Goal: Transaction & Acquisition: Purchase product/service

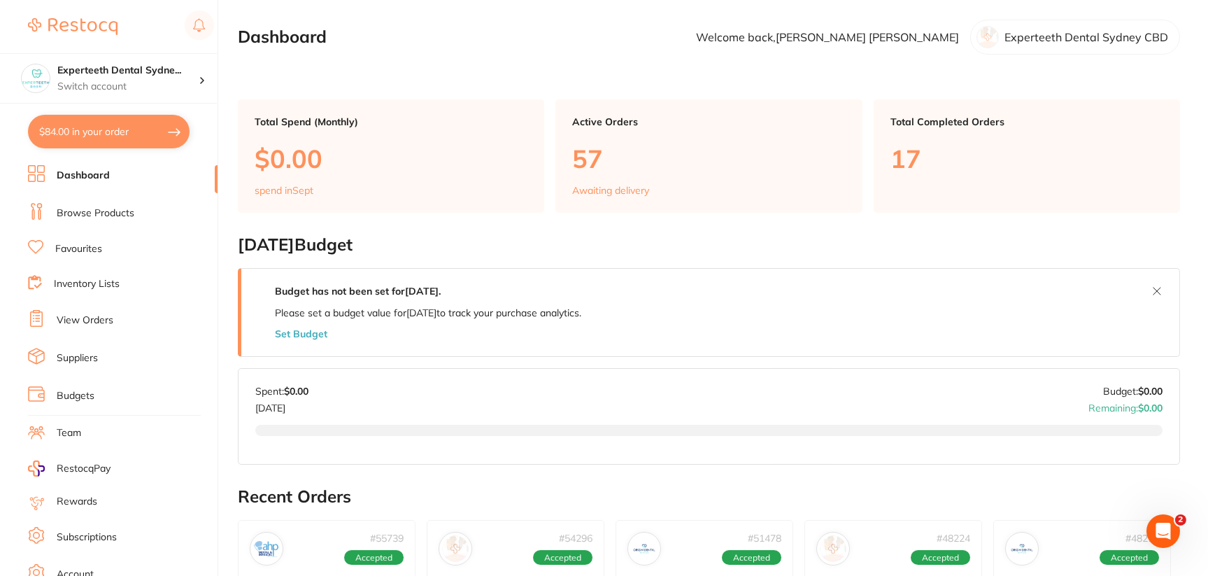
click at [138, 212] on li "Browse Products" at bounding box center [123, 213] width 190 height 21
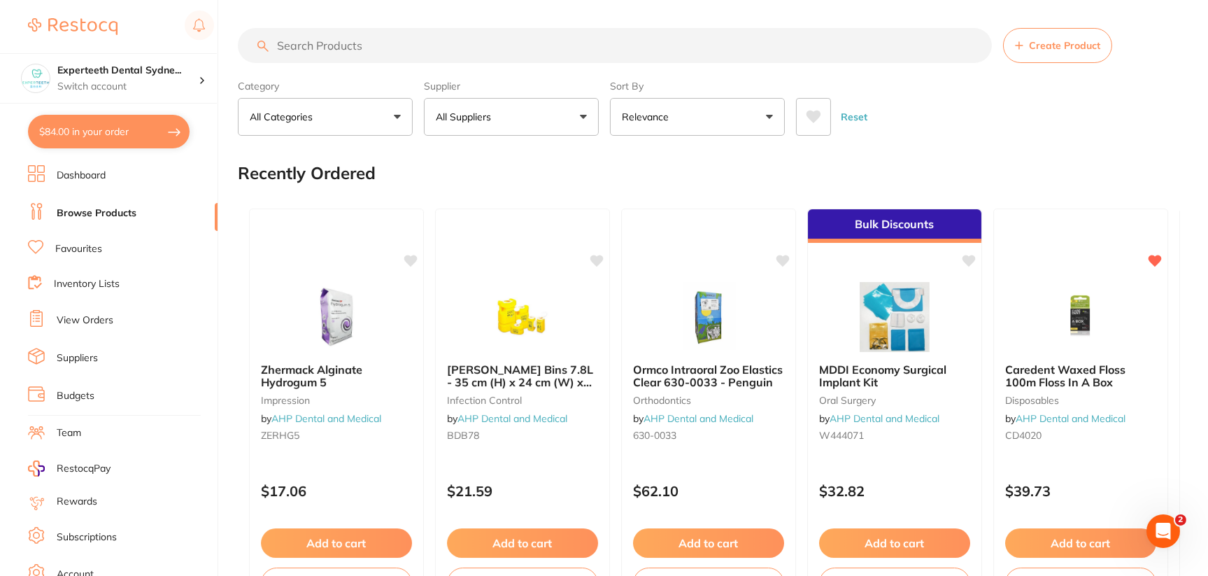
click at [576, 118] on button "All Suppliers" at bounding box center [511, 117] width 175 height 38
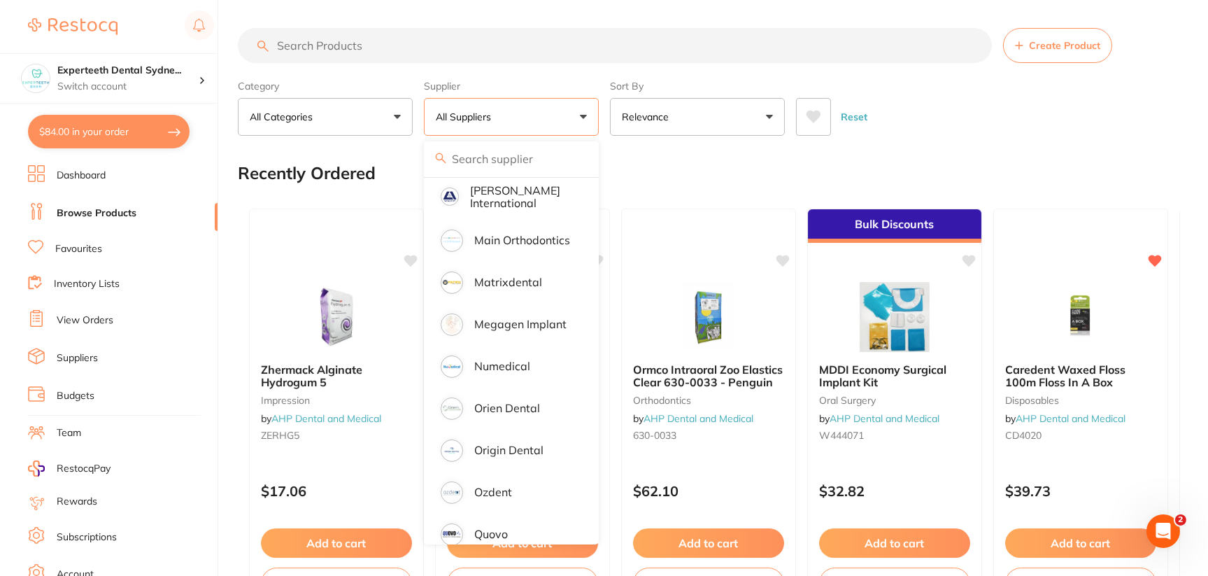
scroll to position [1048, 0]
click at [534, 443] on p "Origin Dental" at bounding box center [508, 449] width 69 height 13
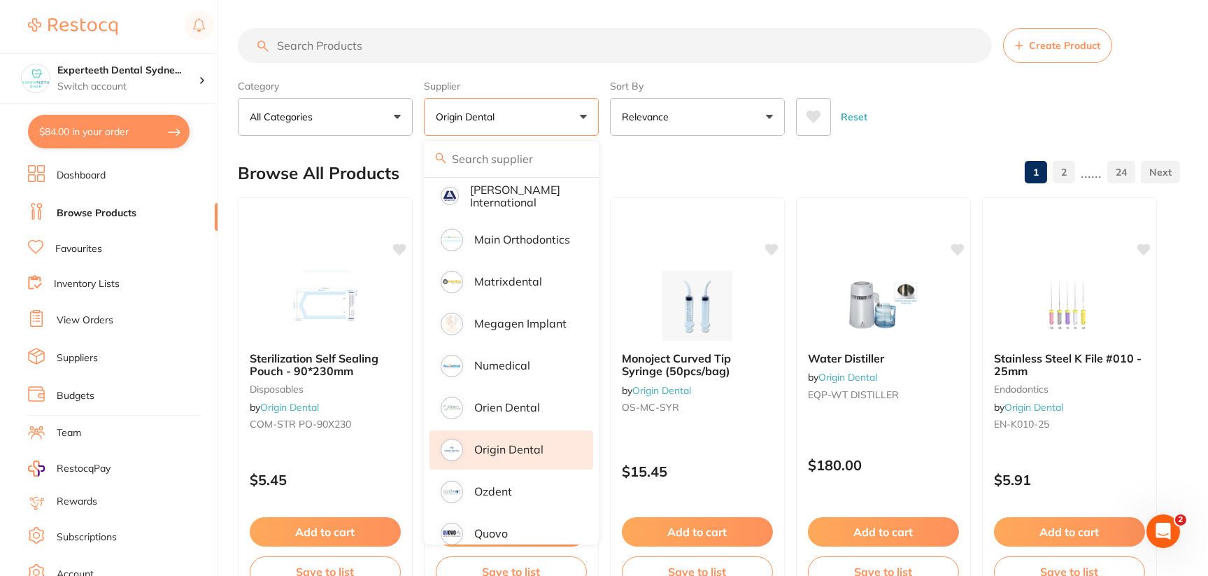
scroll to position [0, 0]
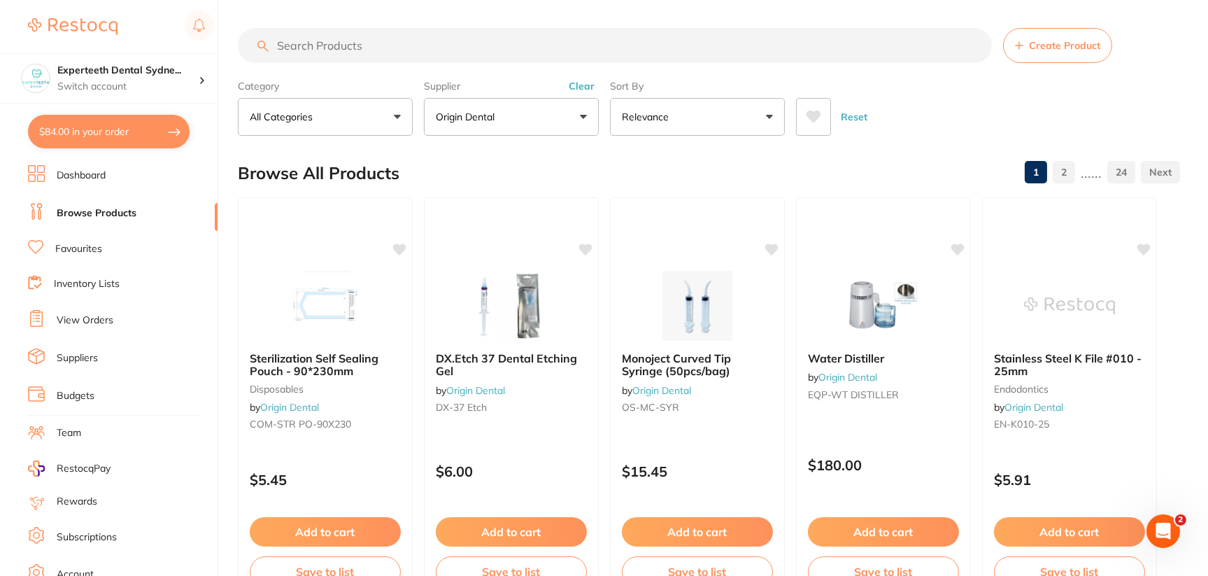
click at [393, 132] on button "All Categories" at bounding box center [325, 117] width 175 height 38
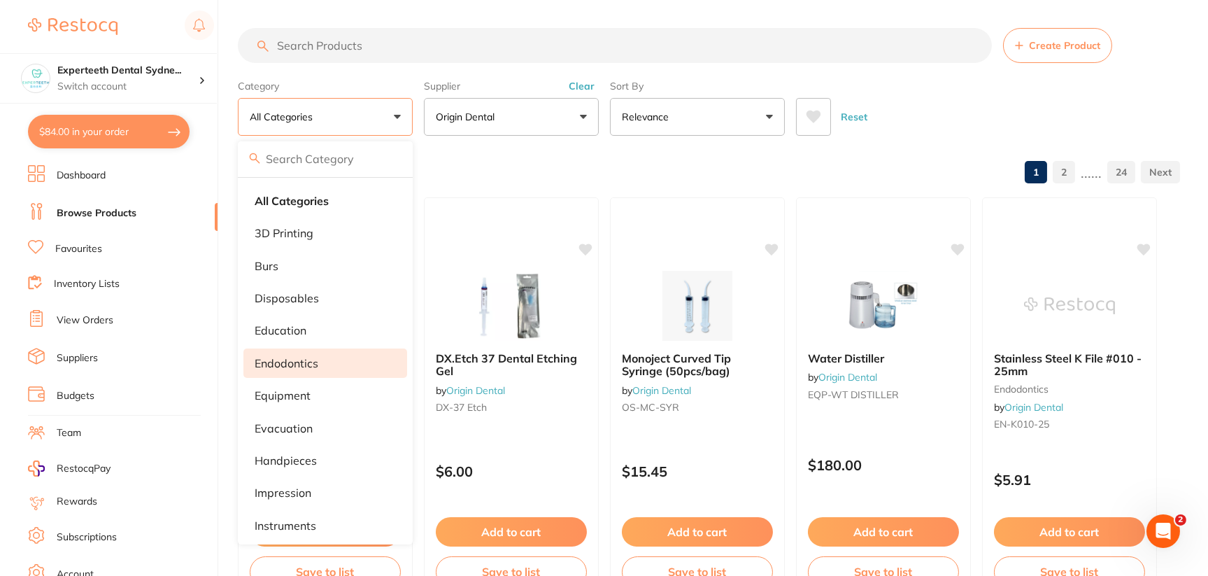
scroll to position [140, 0]
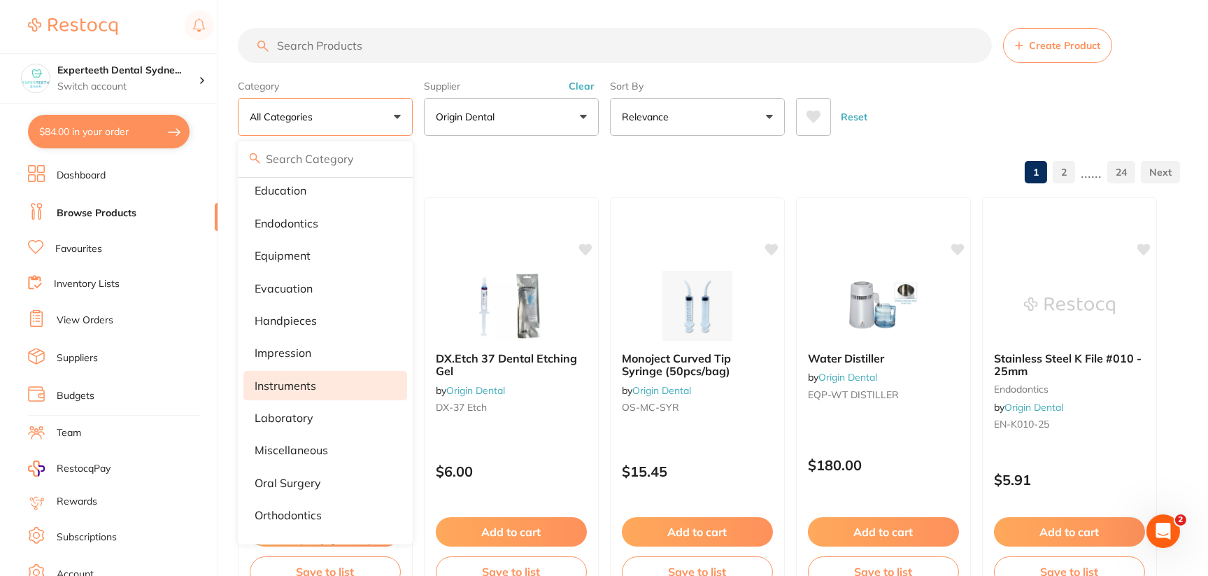
click at [348, 381] on li "instruments" at bounding box center [325, 385] width 164 height 29
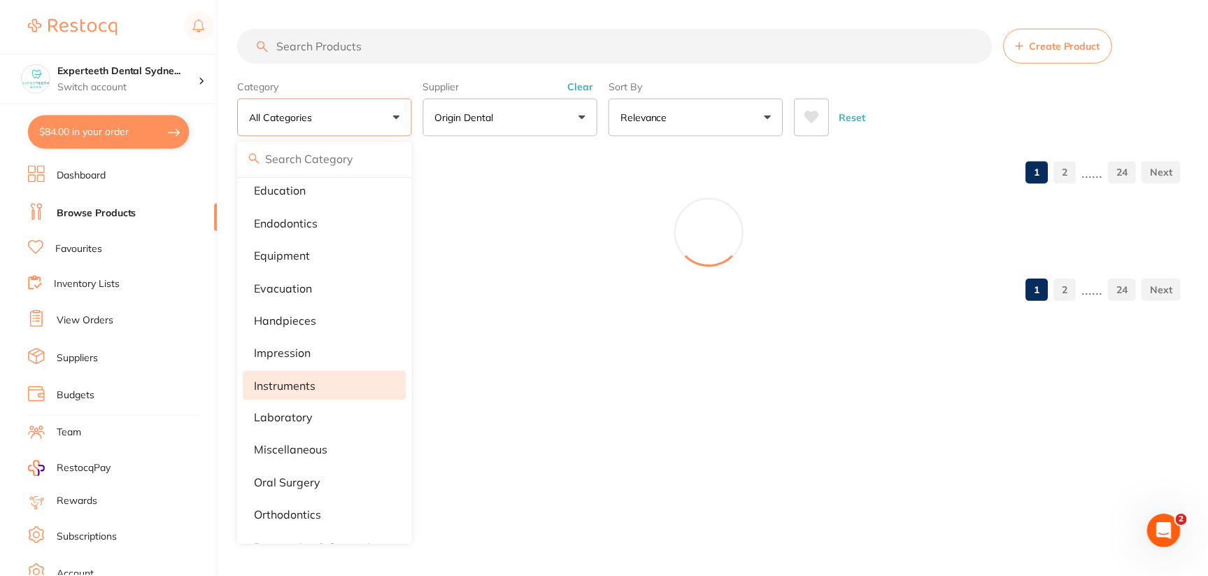
scroll to position [713, 0]
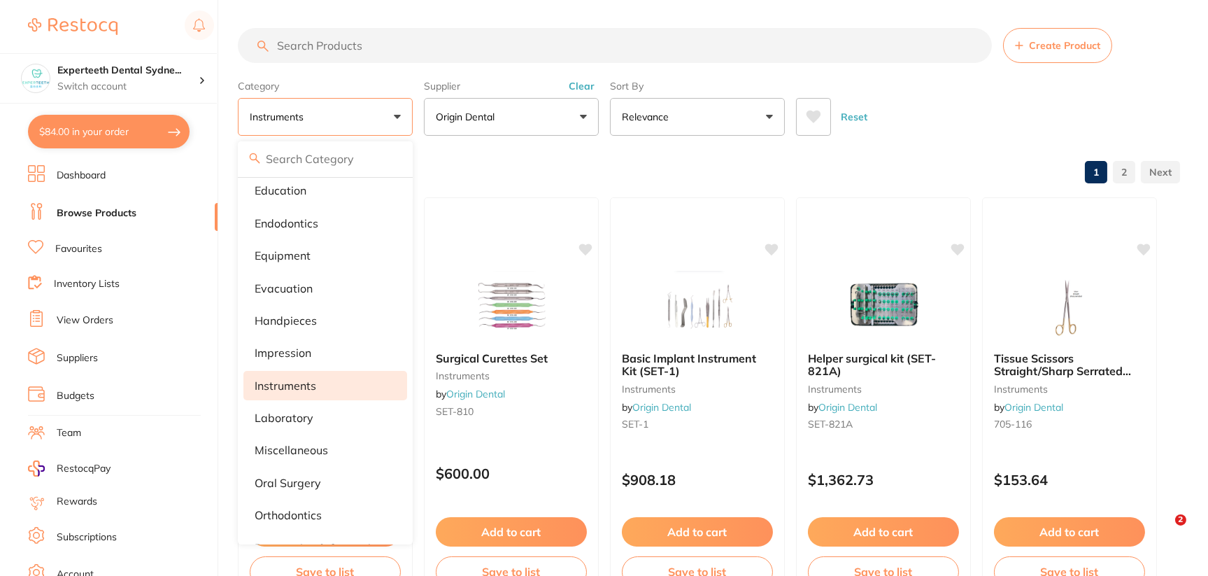
click at [971, 128] on div "Reset" at bounding box center [982, 111] width 373 height 49
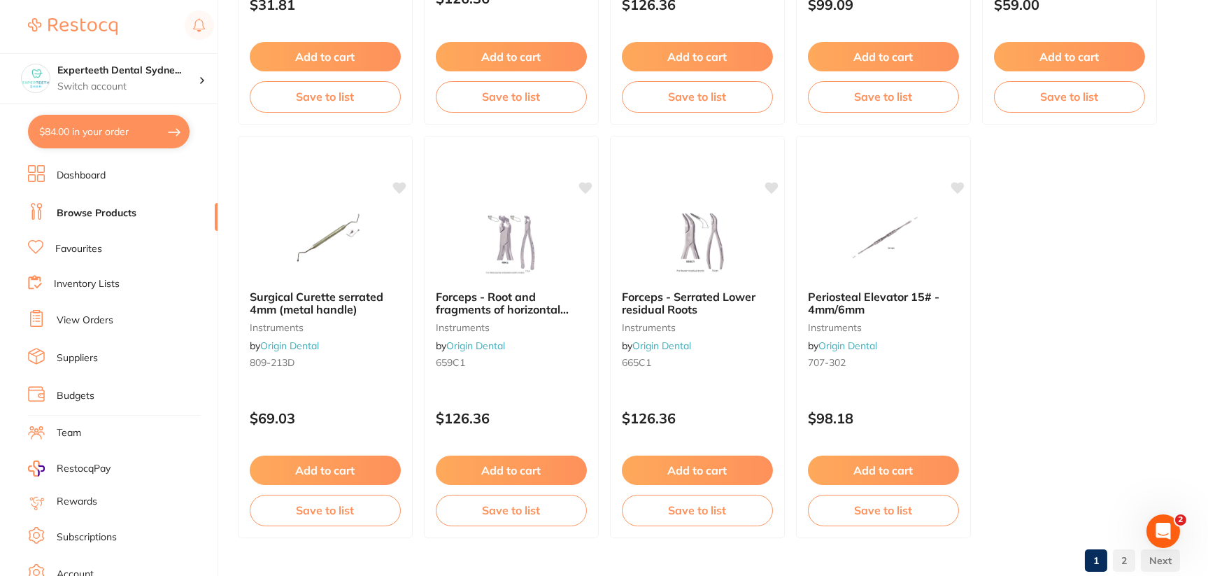
scroll to position [4229, 0]
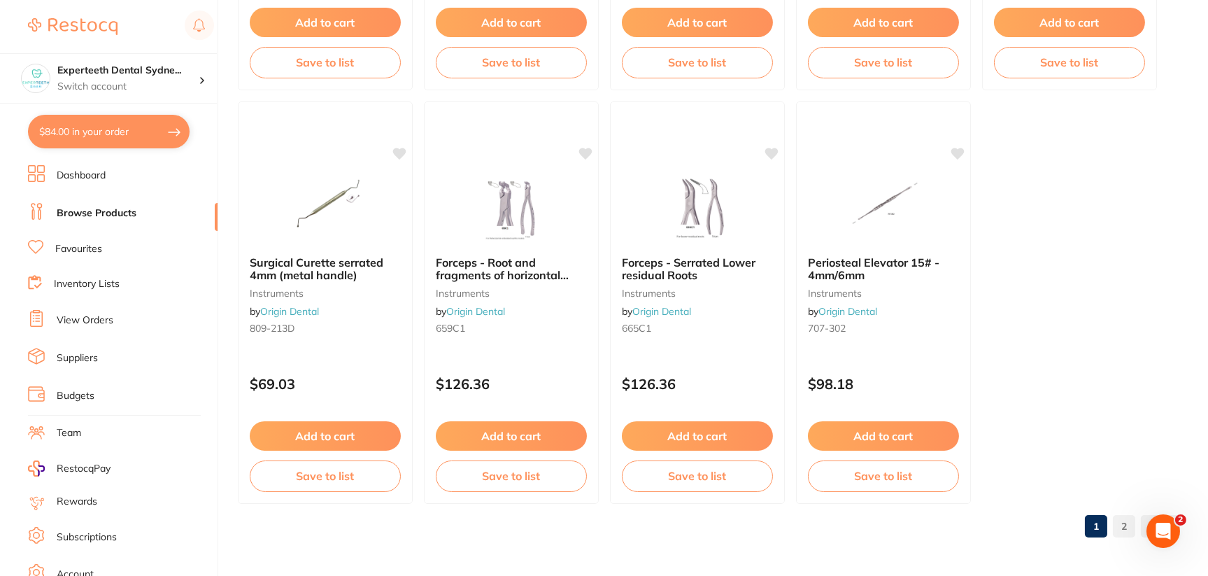
click at [1118, 520] on link "2" at bounding box center [1124, 526] width 22 height 28
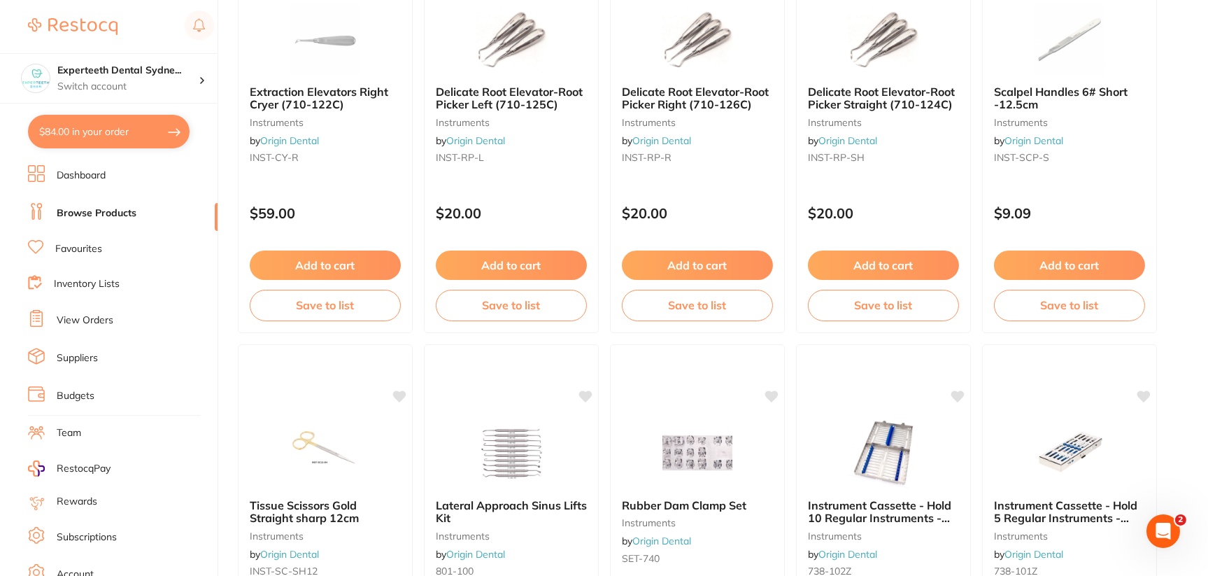
scroll to position [3216, 0]
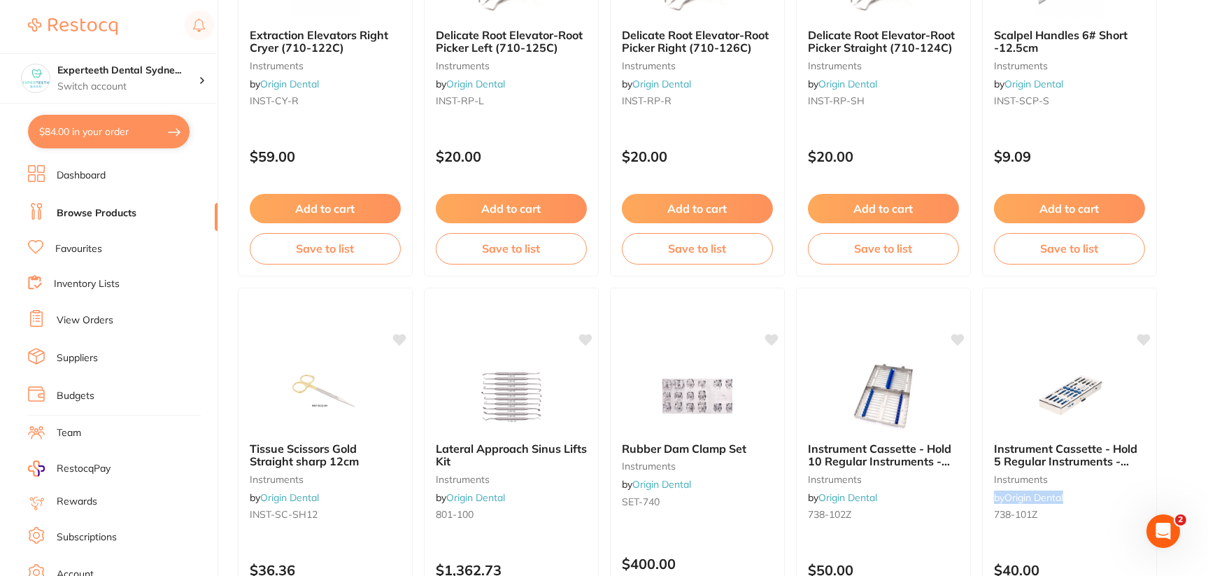
drag, startPoint x: 1206, startPoint y: 475, endPoint x: 1206, endPoint y: 495, distance: 20.3
drag, startPoint x: 1206, startPoint y: 495, endPoint x: 1183, endPoint y: 310, distance: 186.7
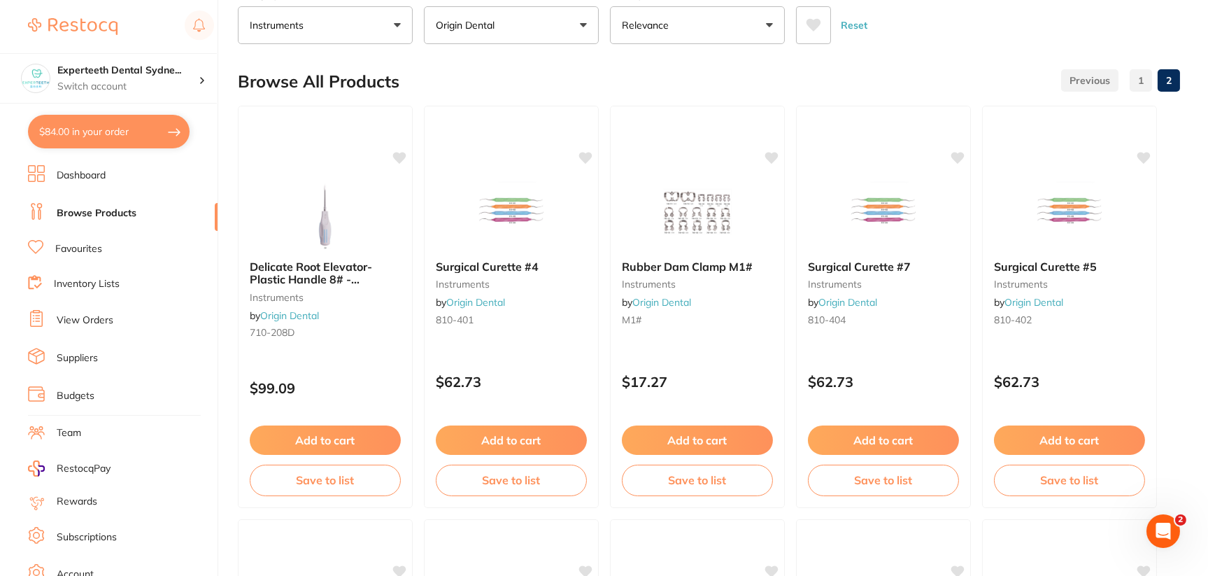
scroll to position [53, 0]
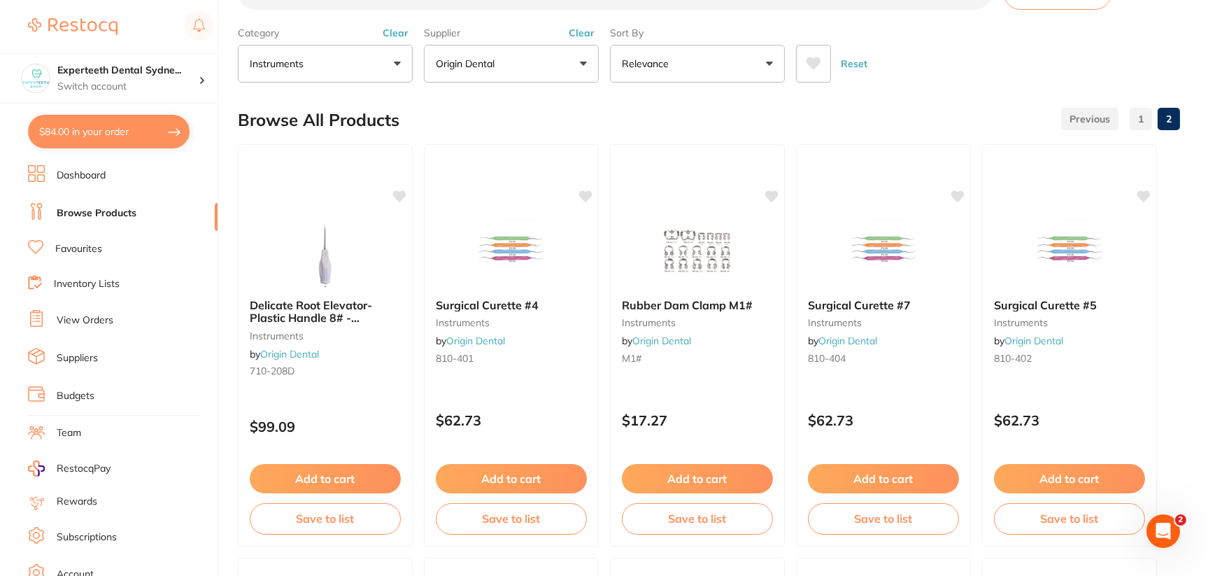
click at [404, 55] on button "instruments" at bounding box center [325, 64] width 175 height 38
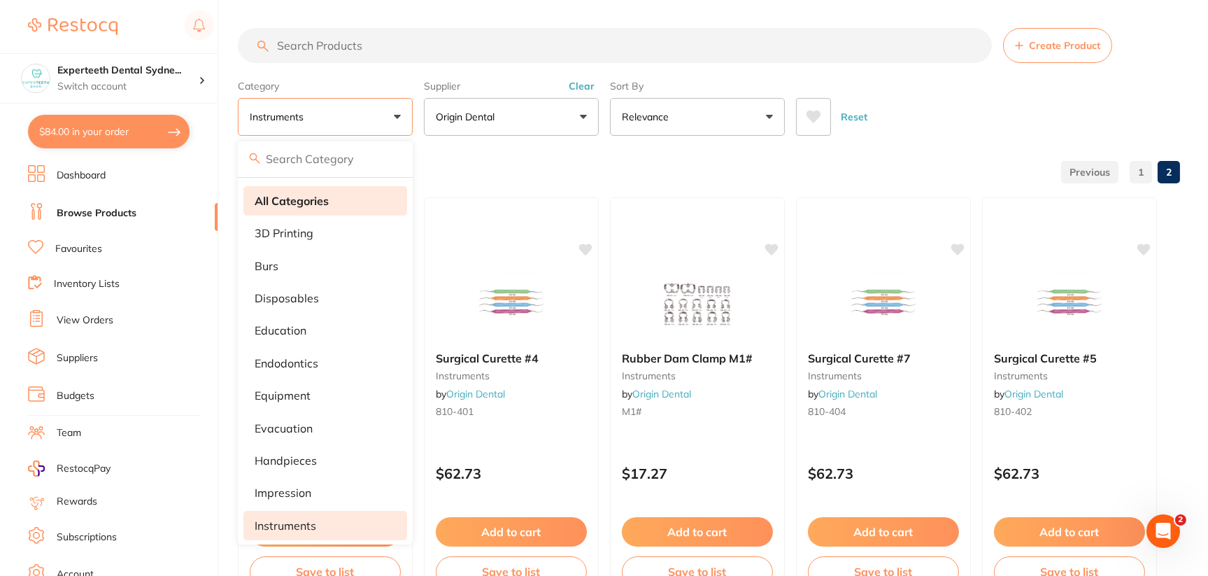
scroll to position [0, 0]
click at [326, 208] on li "All Categories" at bounding box center [325, 200] width 164 height 29
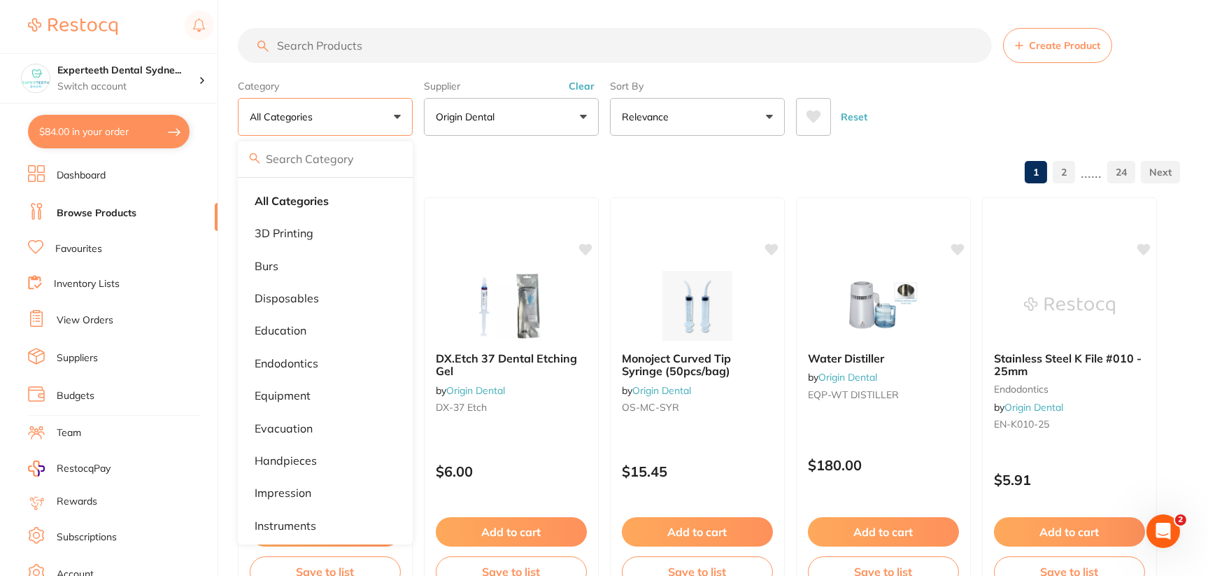
click at [928, 129] on div "Reset" at bounding box center [982, 111] width 373 height 49
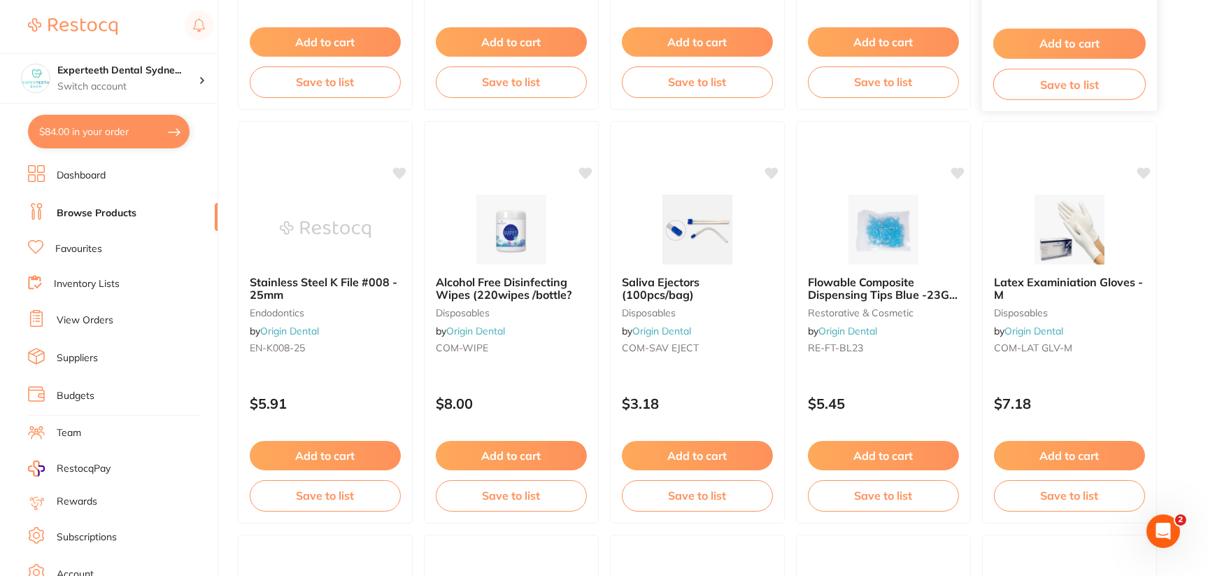
scroll to position [140, 0]
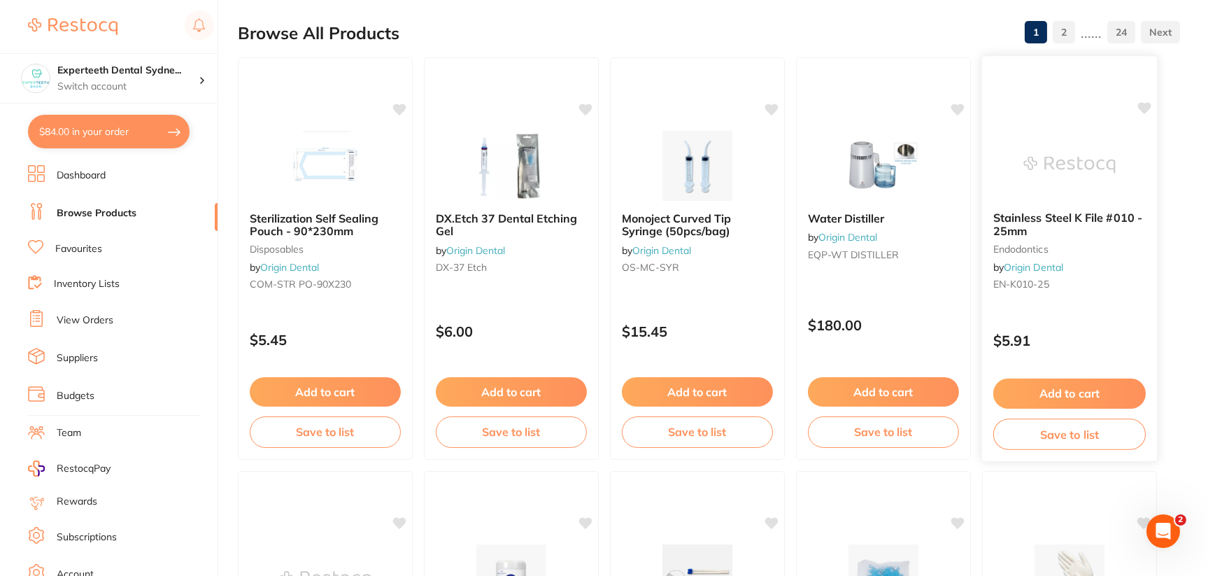
click at [1090, 164] on img at bounding box center [1069, 164] width 92 height 71
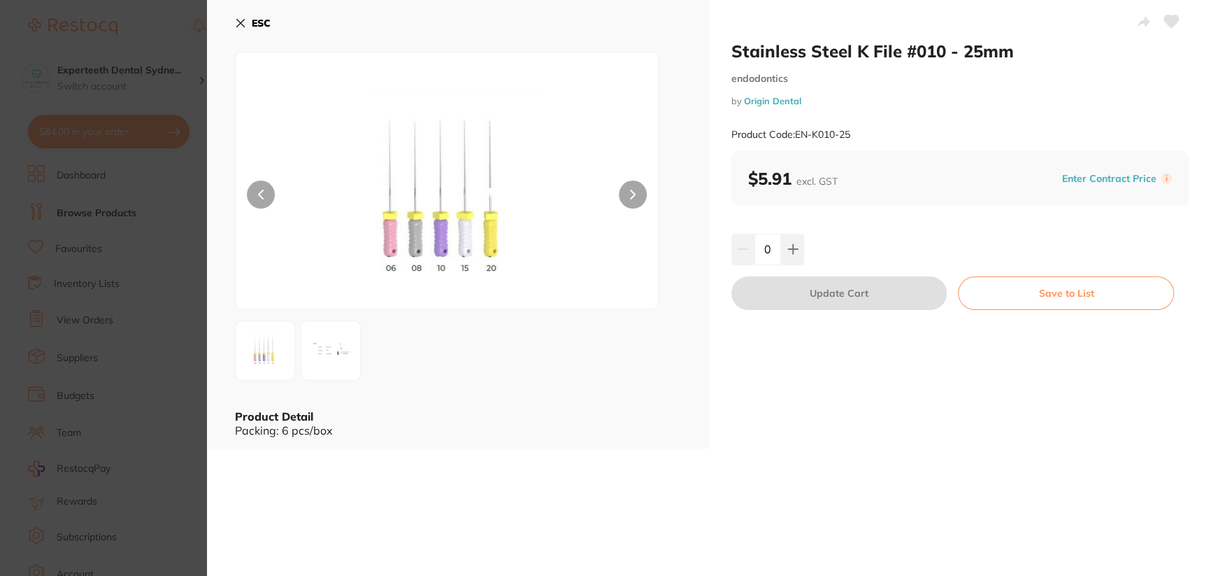
click at [331, 336] on img at bounding box center [331, 350] width 50 height 50
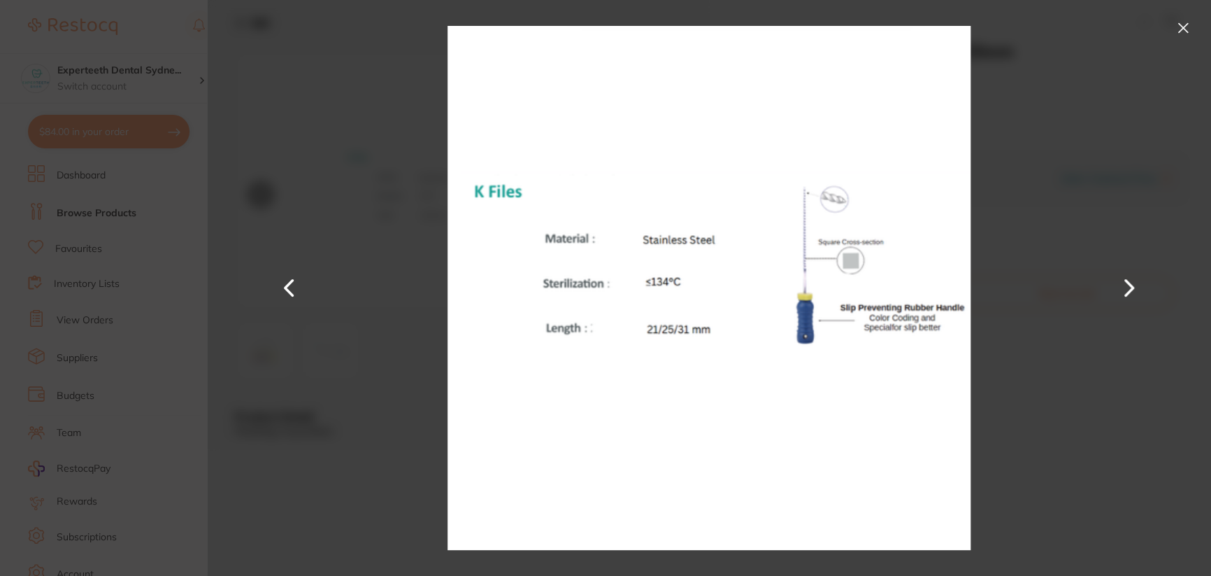
click at [231, 43] on div at bounding box center [709, 288] width 1004 height 576
click at [1182, 25] on button at bounding box center [1183, 28] width 22 height 22
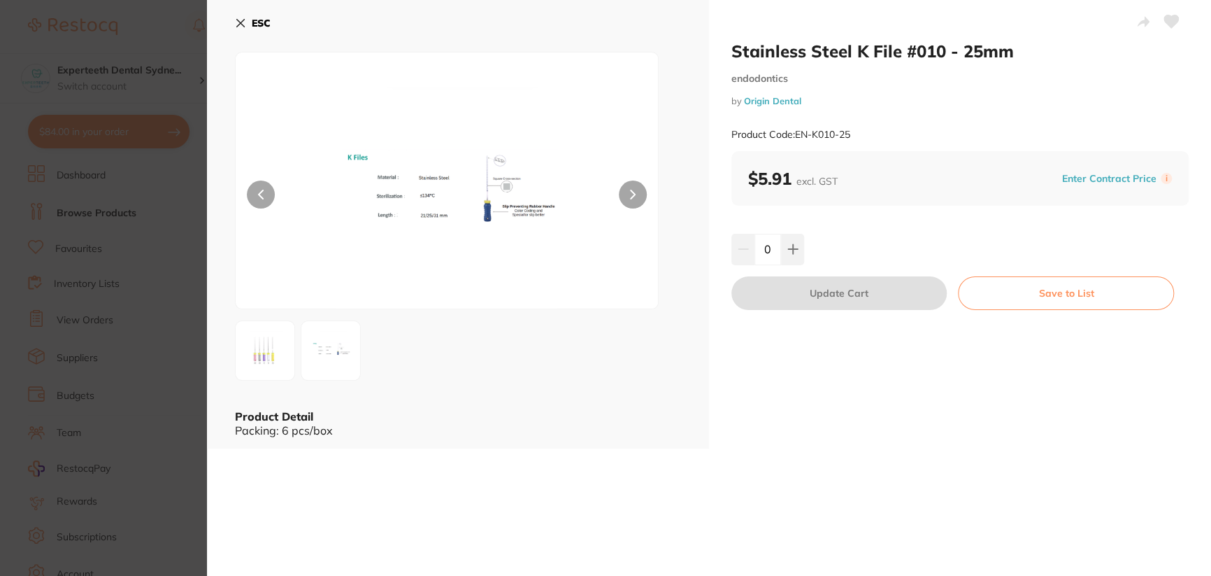
click at [249, 22] on button "ESC" at bounding box center [253, 23] width 36 height 24
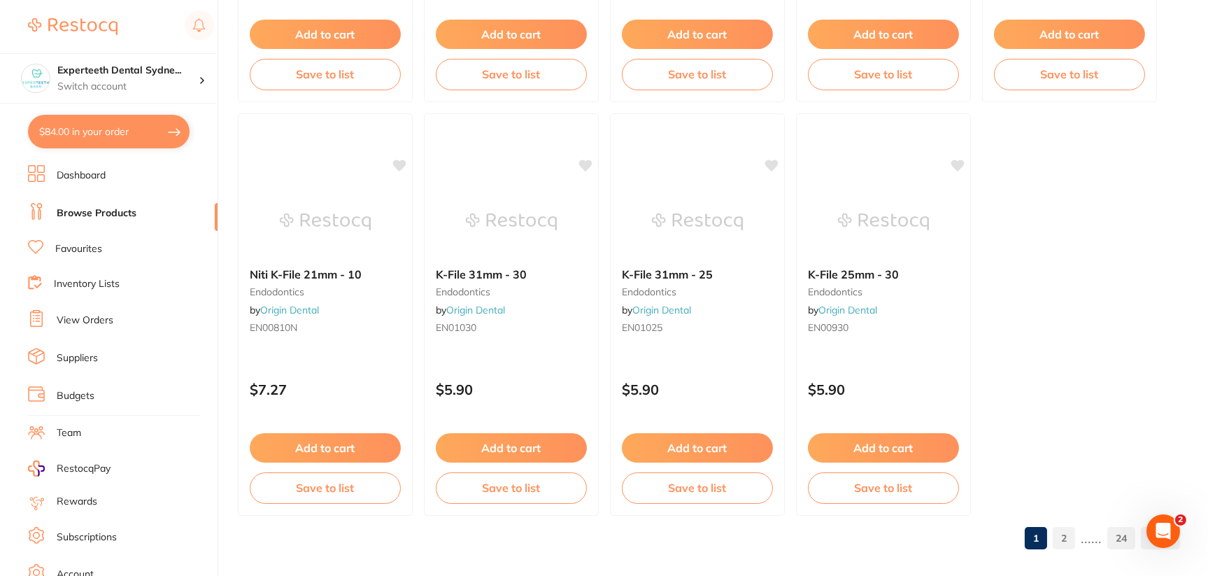
scroll to position [4229, 0]
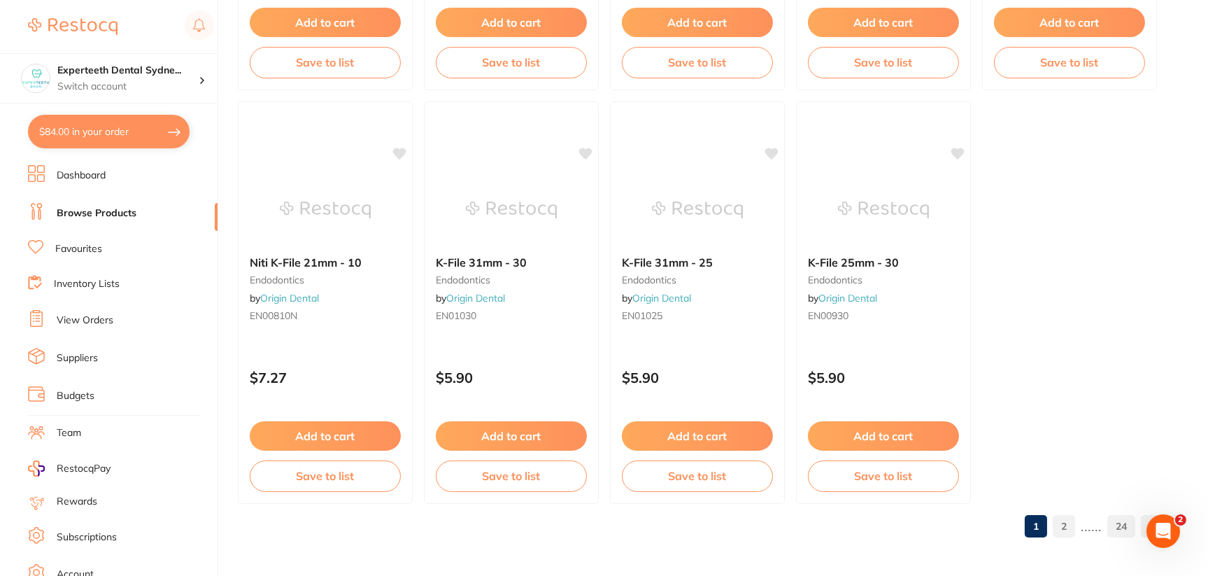
click at [1064, 526] on link "2" at bounding box center [1063, 526] width 22 height 28
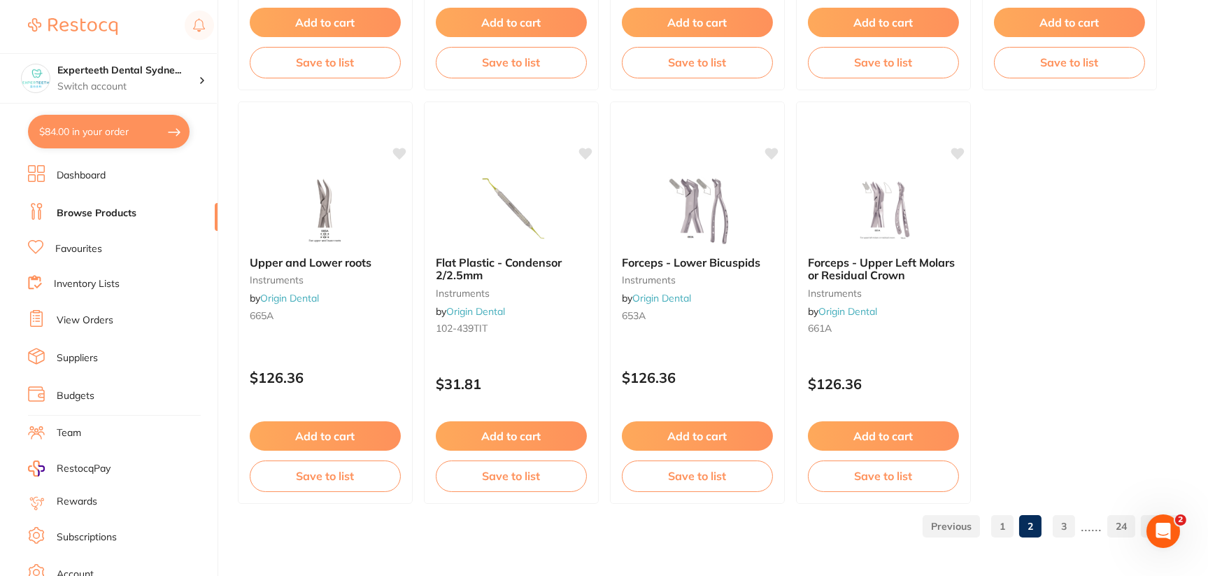
click at [1065, 525] on link "3" at bounding box center [1063, 526] width 22 height 28
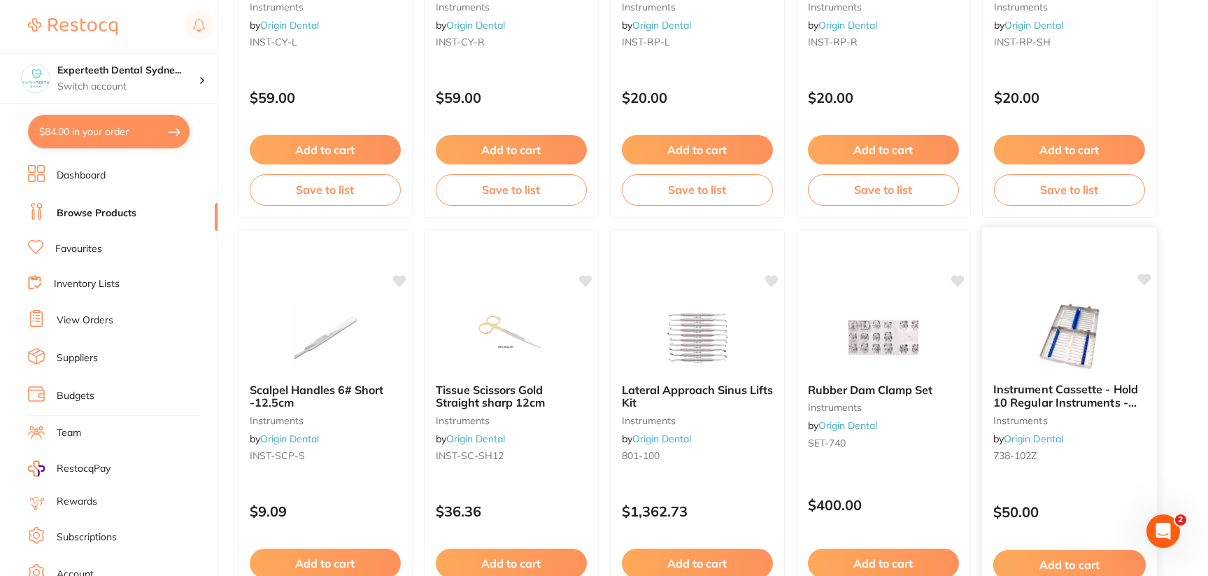
scroll to position [3776, 0]
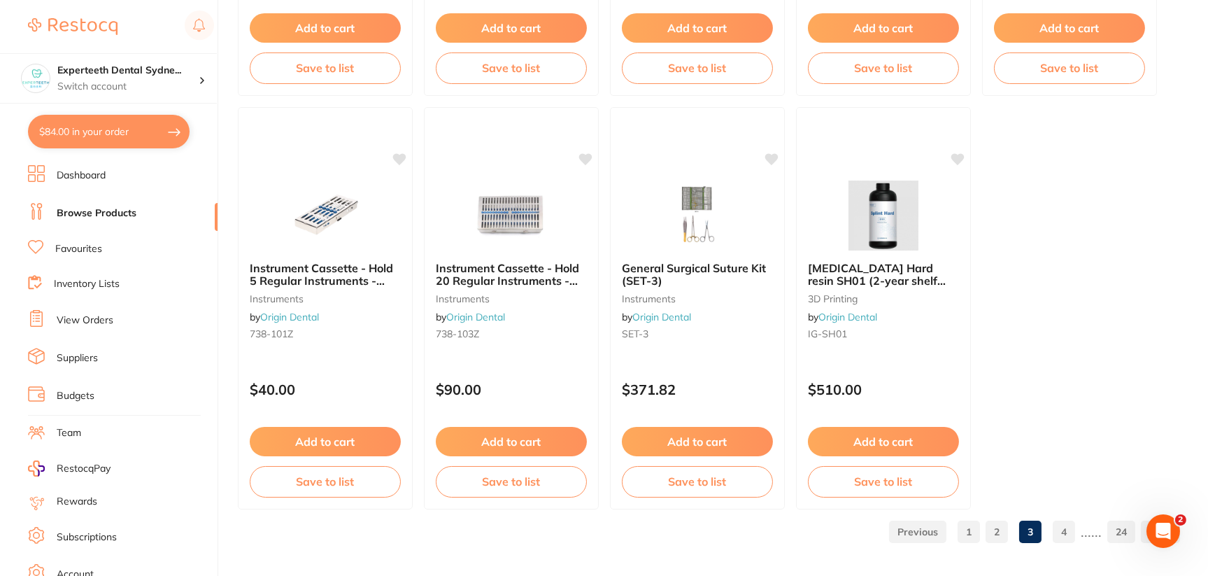
scroll to position [4229, 0]
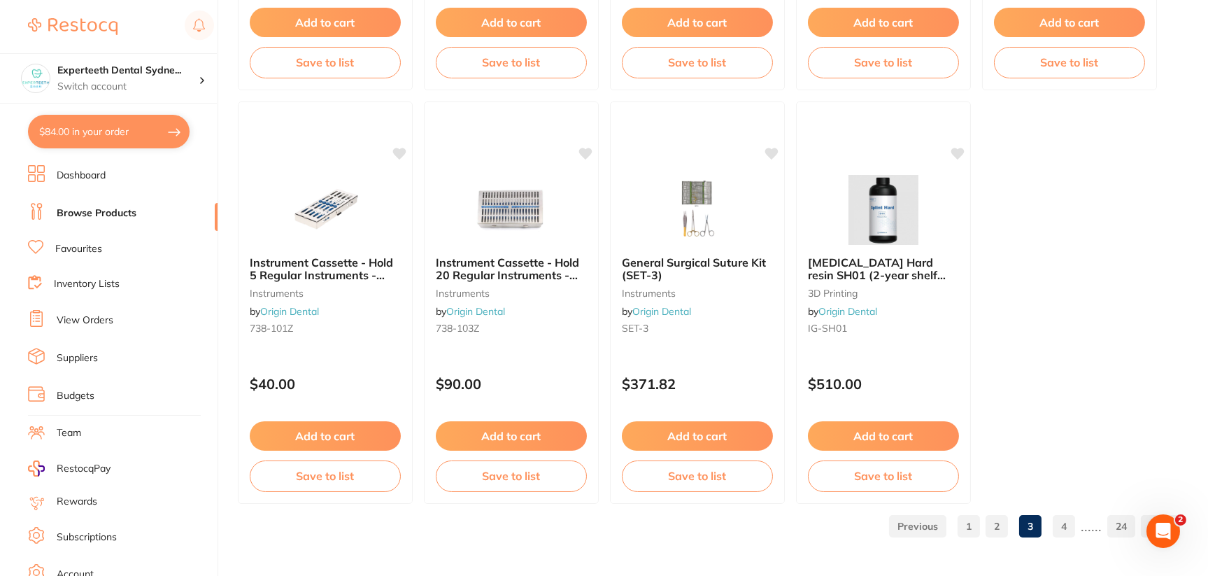
click at [1062, 520] on link "4" at bounding box center [1063, 526] width 22 height 28
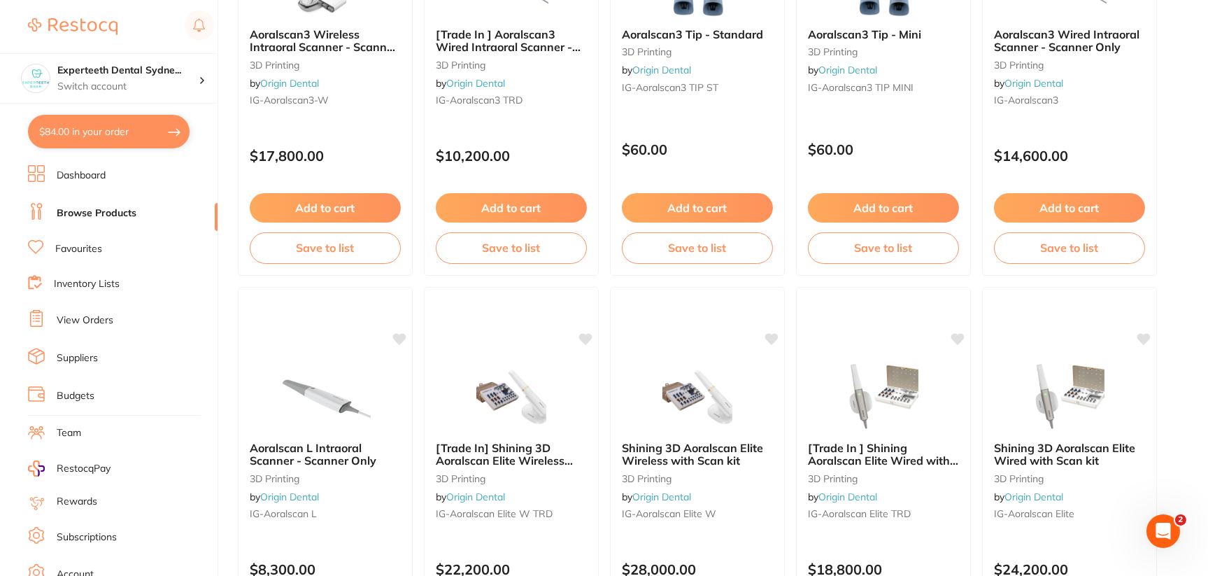
scroll to position [3357, 0]
